Goal: Navigation & Orientation: Find specific page/section

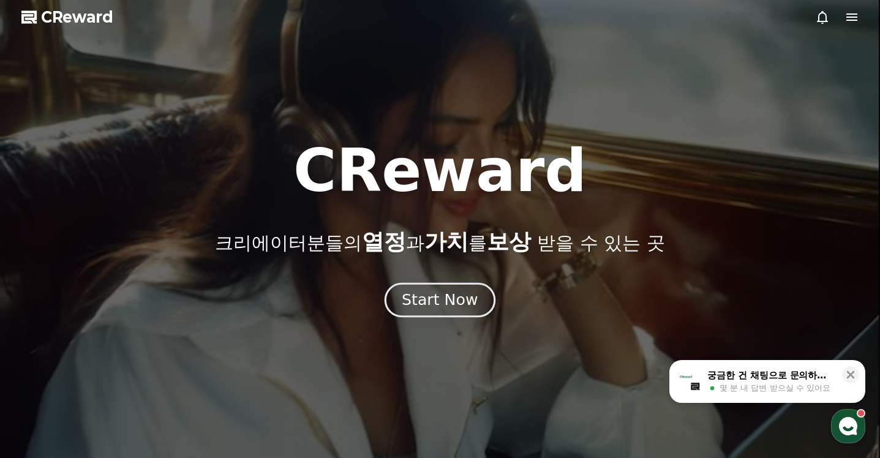
click at [426, 291] on div "Start Now" at bounding box center [440, 300] width 76 height 21
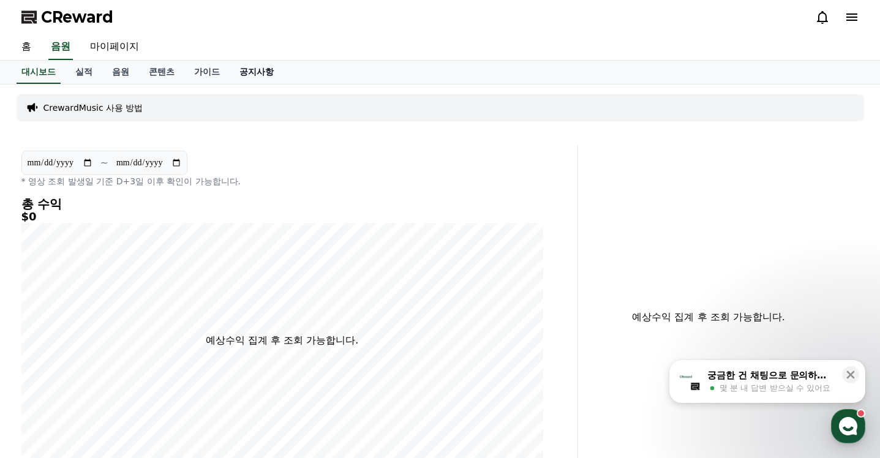
click at [264, 74] on link "공지사항" at bounding box center [257, 72] width 54 height 23
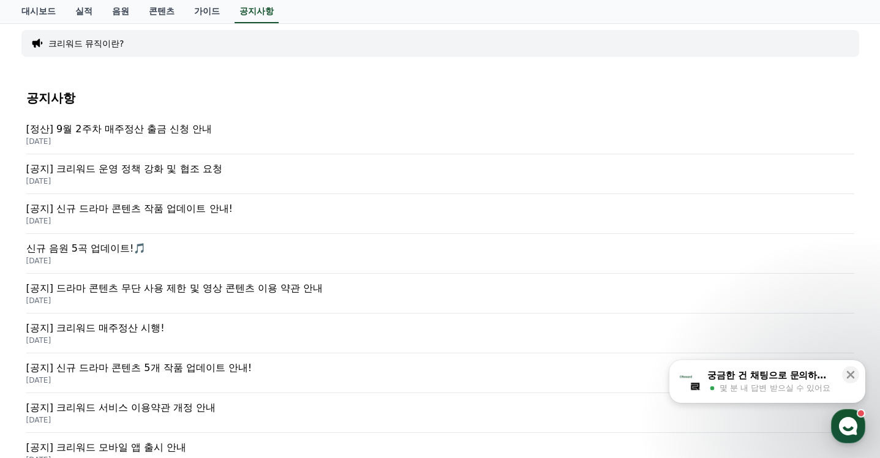
scroll to position [122, 0]
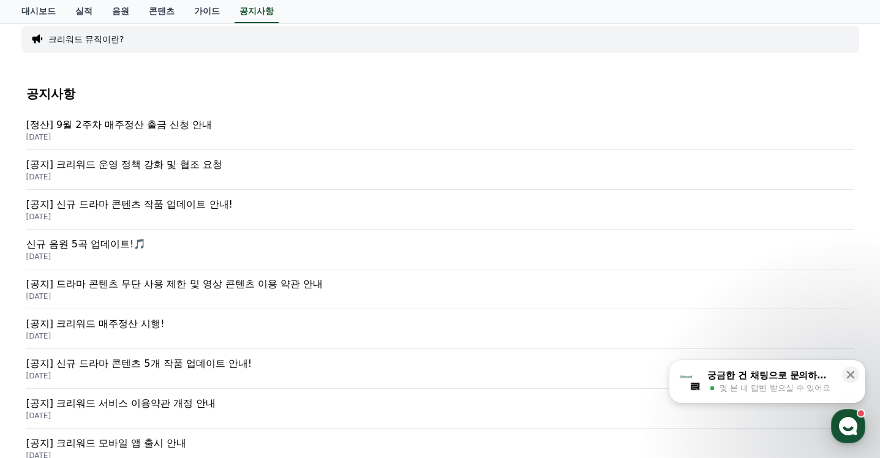
click at [138, 168] on p "[공지] 크리워드 운영 정책 강화 및 협조 요청" at bounding box center [440, 164] width 828 height 15
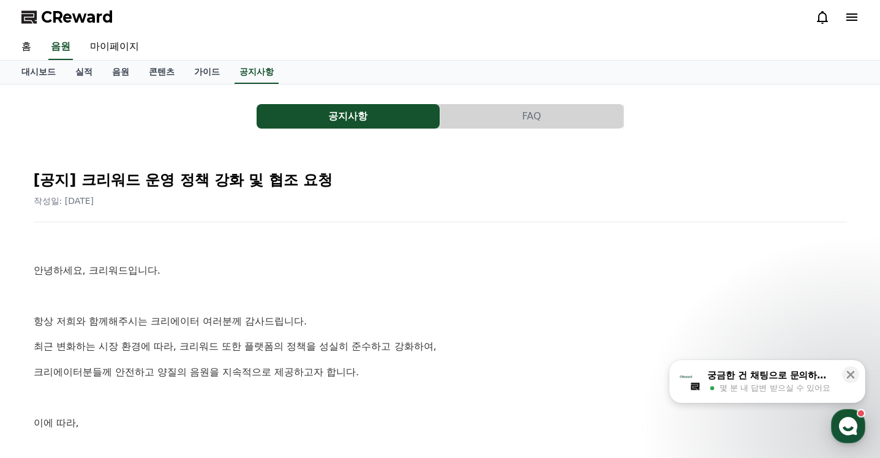
click at [506, 116] on button "FAQ" at bounding box center [531, 116] width 183 height 24
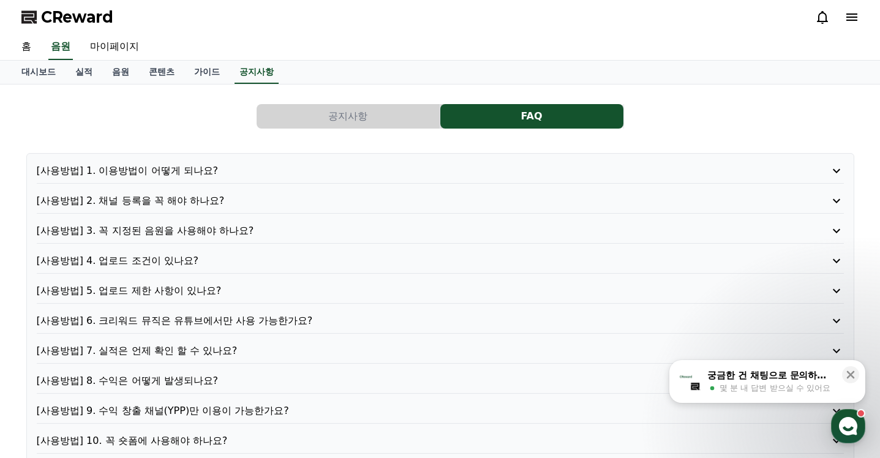
click at [381, 112] on button "공지사항" at bounding box center [347, 116] width 183 height 24
